Goal: Find specific page/section: Find specific page/section

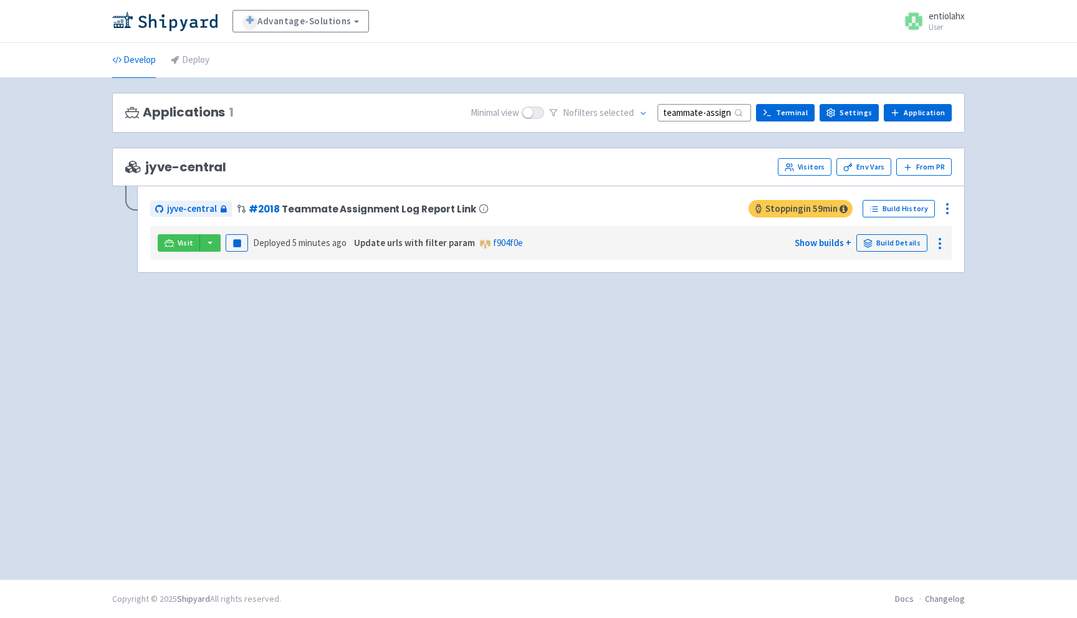
click at [700, 115] on input "teammate-assignment-log-button" at bounding box center [703, 112] width 93 height 17
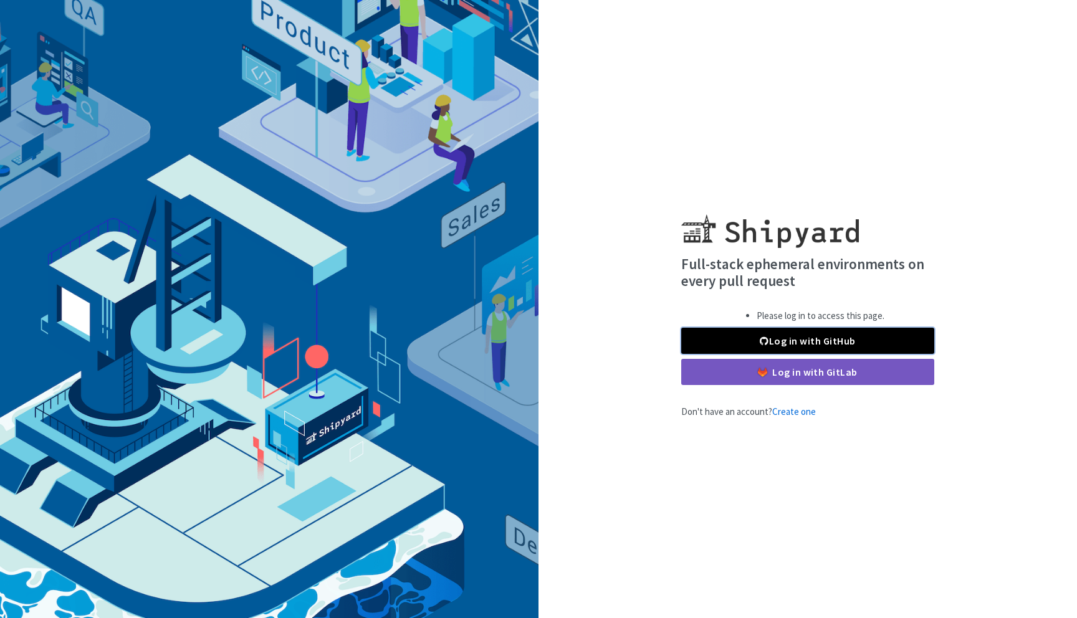
click at [830, 344] on link "Log in with GitHub" at bounding box center [807, 341] width 253 height 26
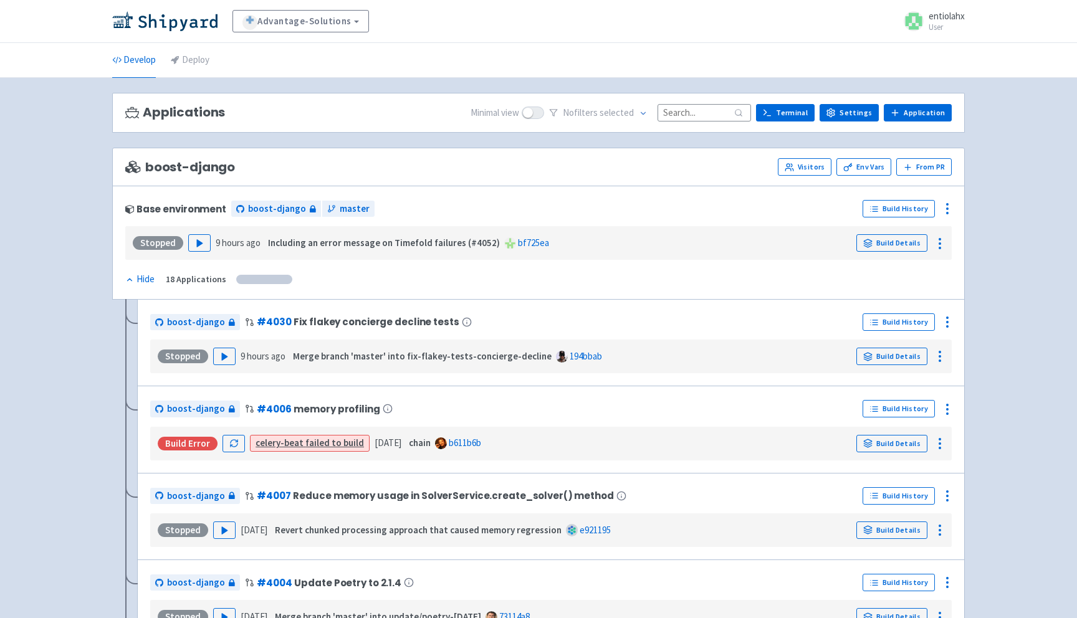
click at [703, 111] on input at bounding box center [703, 112] width 93 height 17
paste input "teammate-assignment-log-button"
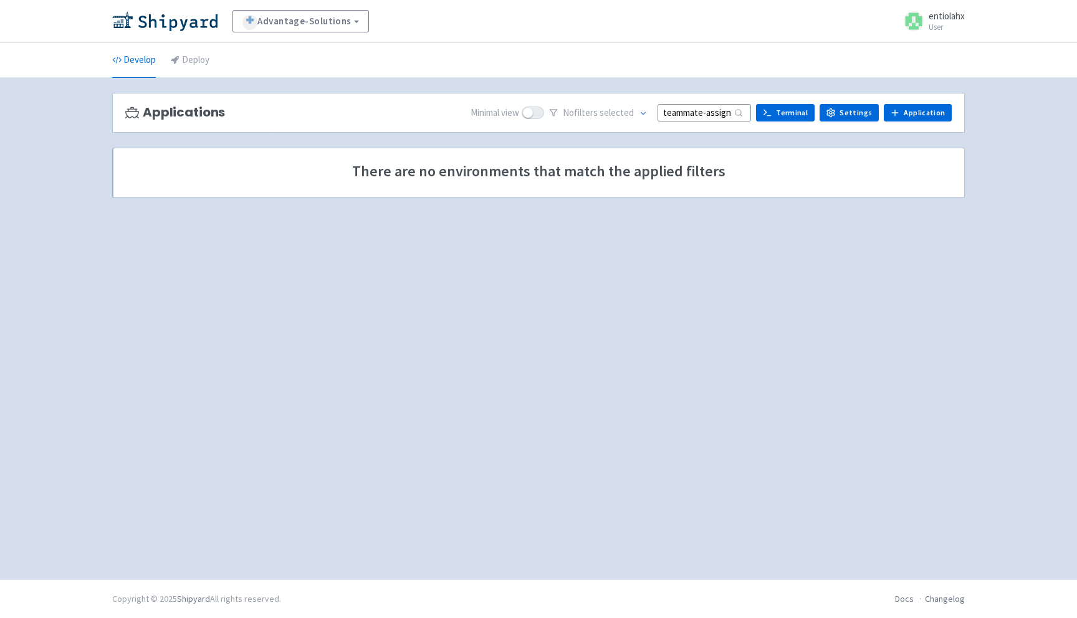
scroll to position [0, 65]
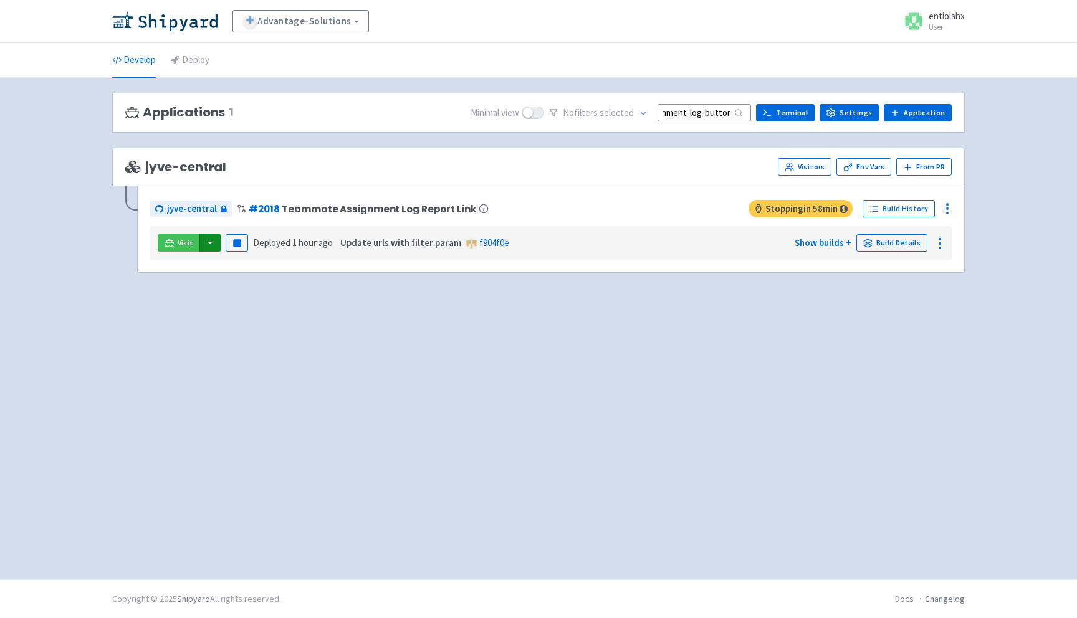
type input "teammate-assignment-log-button"
click at [211, 248] on button "button" at bounding box center [209, 242] width 21 height 17
click at [236, 285] on link "jyve-central (react)" at bounding box center [264, 287] width 130 height 19
